Goal: Use online tool/utility: Utilize a website feature to perform a specific function

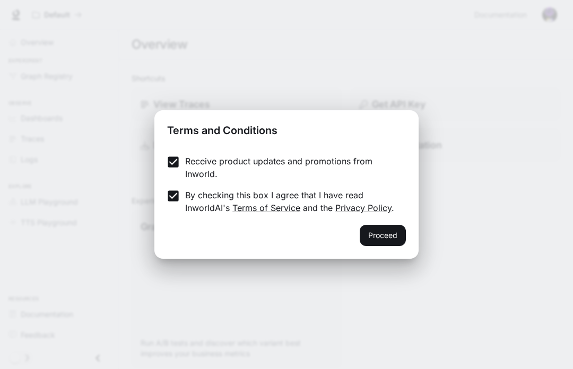
click at [396, 235] on button "Proceed" at bounding box center [383, 235] width 46 height 21
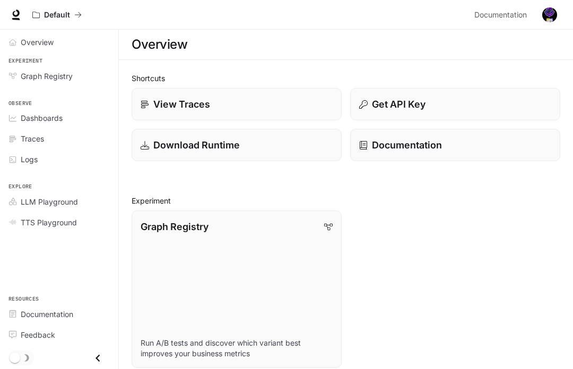
click at [5, 188] on span "Explore" at bounding box center [59, 187] width 118 height 9
click at [29, 227] on span "TTS Playground" at bounding box center [49, 222] width 56 height 11
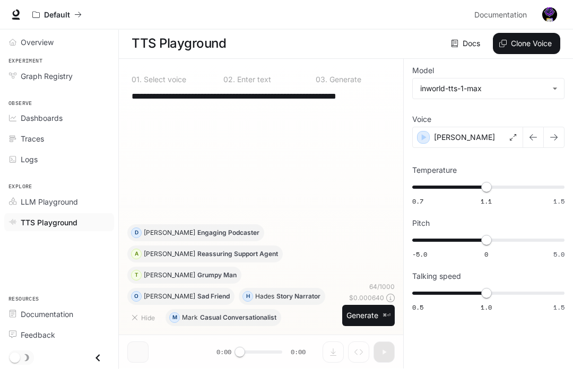
scroll to position [27, 0]
click at [500, 127] on div "[PERSON_NAME]" at bounding box center [467, 137] width 111 height 21
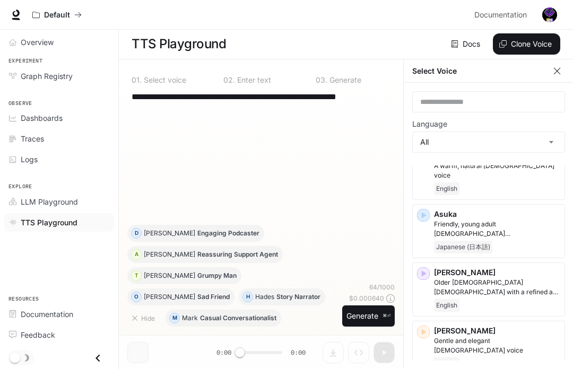
scroll to position [158, 0]
click at [555, 66] on icon "button" at bounding box center [557, 71] width 11 height 11
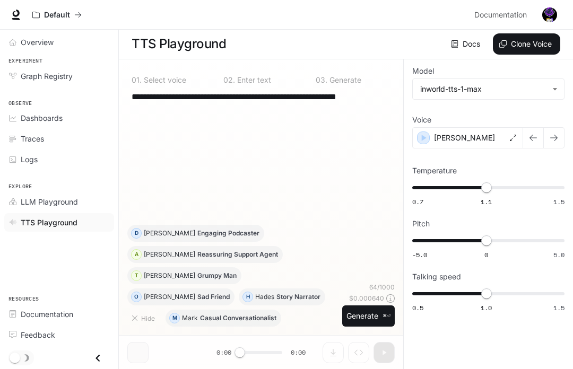
click at [503, 127] on div "[PERSON_NAME]" at bounding box center [467, 137] width 111 height 21
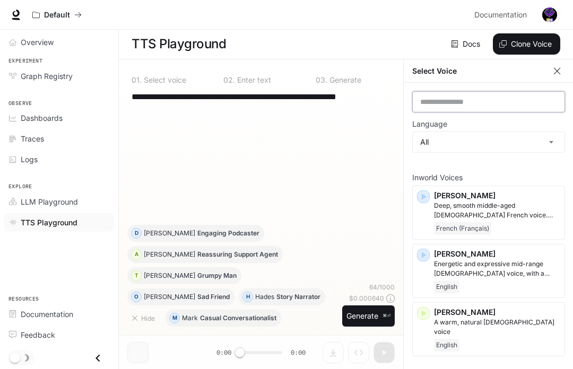
click at [498, 97] on input "text" at bounding box center [489, 102] width 152 height 11
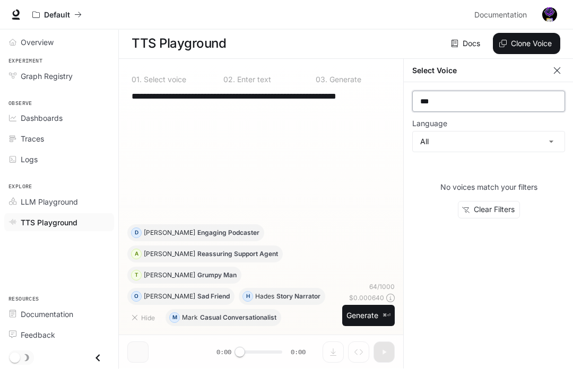
scroll to position [27, 0]
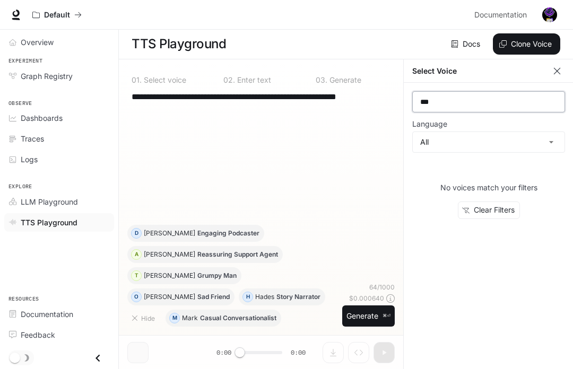
click at [508, 97] on input "***" at bounding box center [489, 102] width 152 height 11
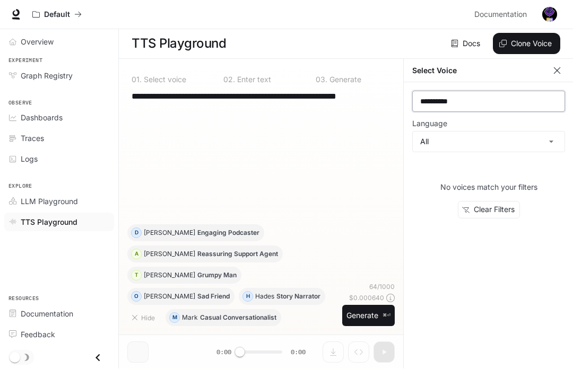
type input "**********"
click at [542, 111] on body "**********" at bounding box center [286, 184] width 573 height 370
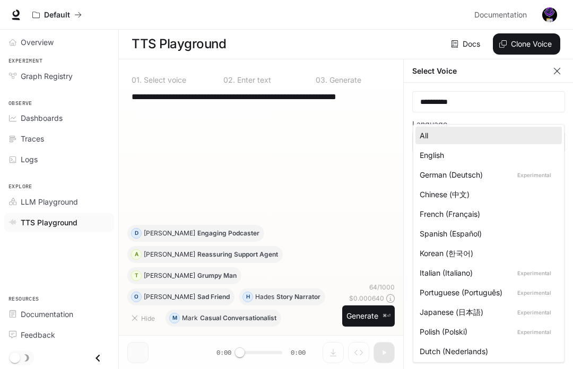
click at [542, 115] on div at bounding box center [286, 184] width 573 height 369
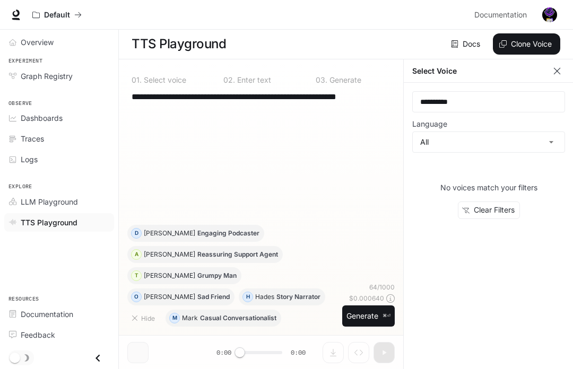
click at [523, 116] on body "**********" at bounding box center [286, 184] width 573 height 370
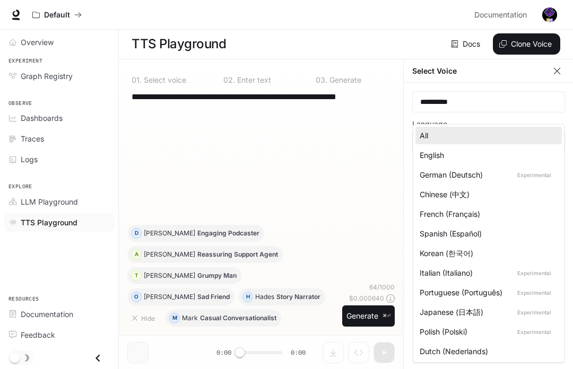
click at [180, 186] on div at bounding box center [286, 184] width 573 height 369
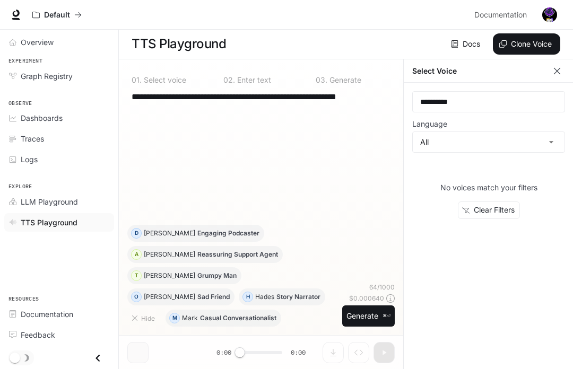
click at [19, 198] on span "LLM Playground" at bounding box center [15, 201] width 12 height 7
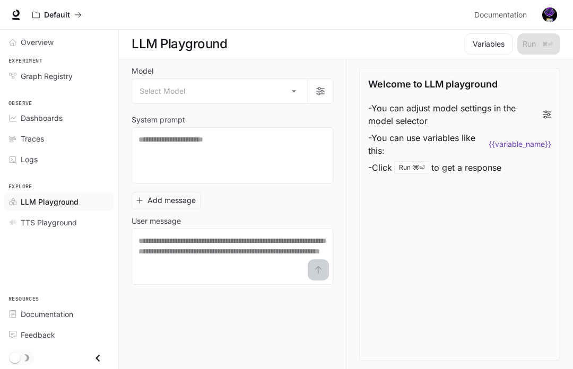
click at [16, 193] on link "LLM Playground" at bounding box center [59, 202] width 110 height 19
click at [6, 124] on link "Dashboards" at bounding box center [59, 118] width 110 height 19
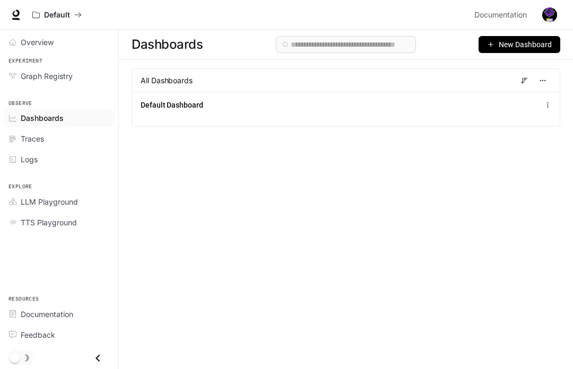
click at [13, 126] on link "Dashboards" at bounding box center [59, 118] width 110 height 19
click at [18, 135] on span "Traces" at bounding box center [15, 138] width 12 height 7
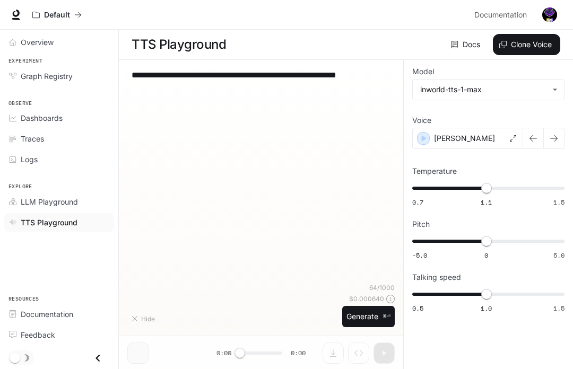
scroll to position [27, 0]
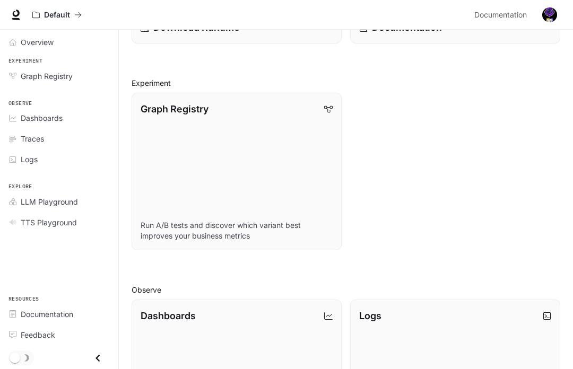
click at [18, 200] on span "LLM Playground" at bounding box center [15, 201] width 12 height 7
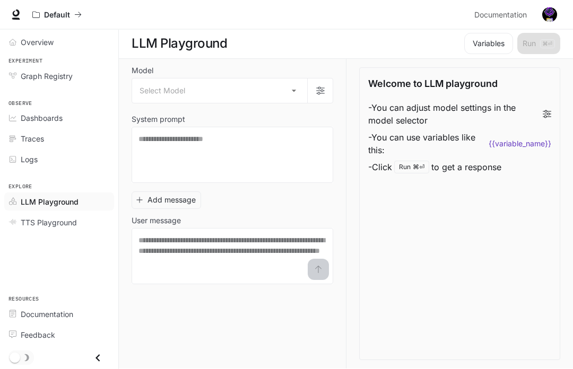
scroll to position [37, 0]
